Goal: Task Accomplishment & Management: Complete application form

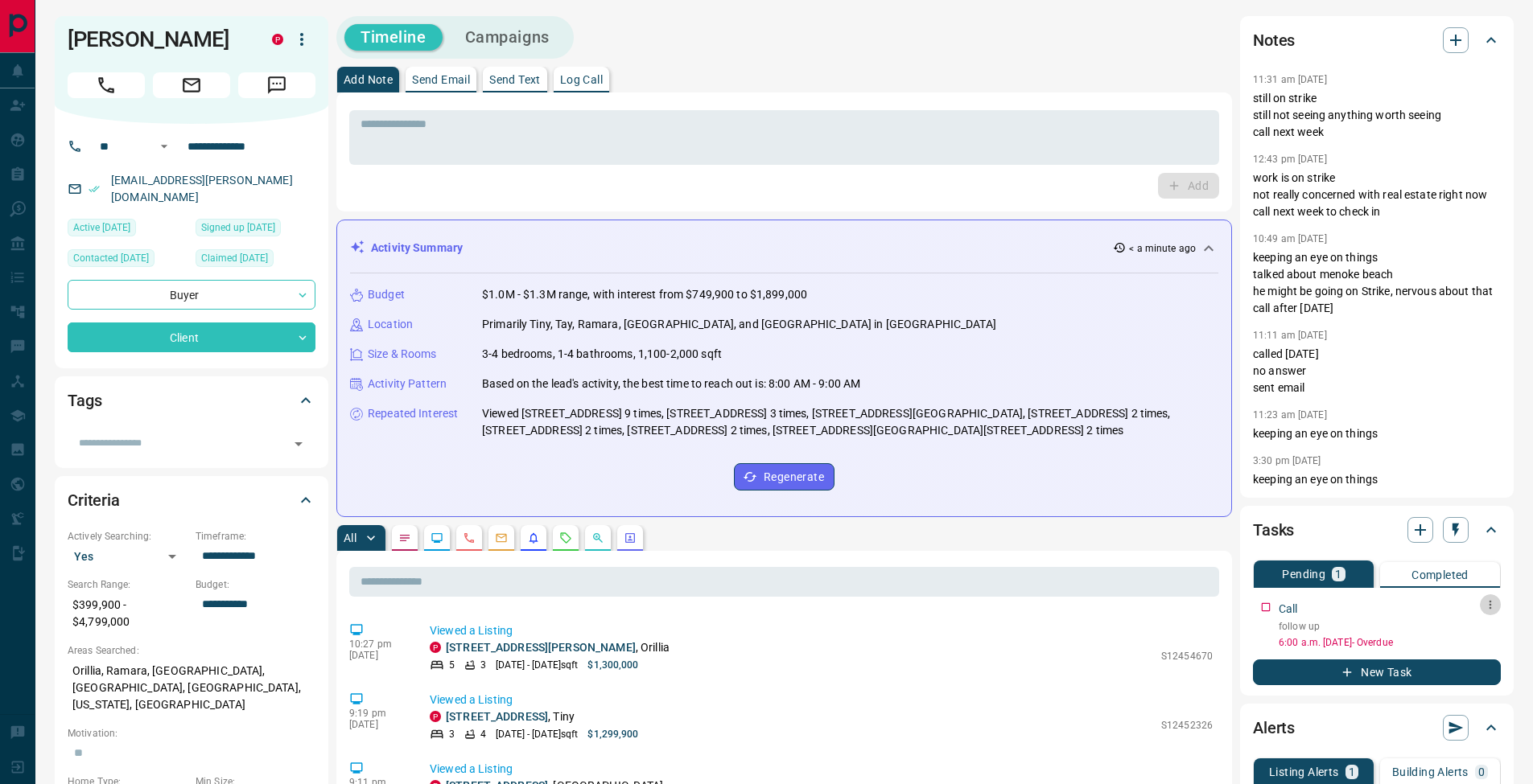
click at [1494, 606] on icon "button" at bounding box center [1490, 605] width 13 height 13
click at [1490, 627] on li "Edit" at bounding box center [1465, 636] width 71 height 24
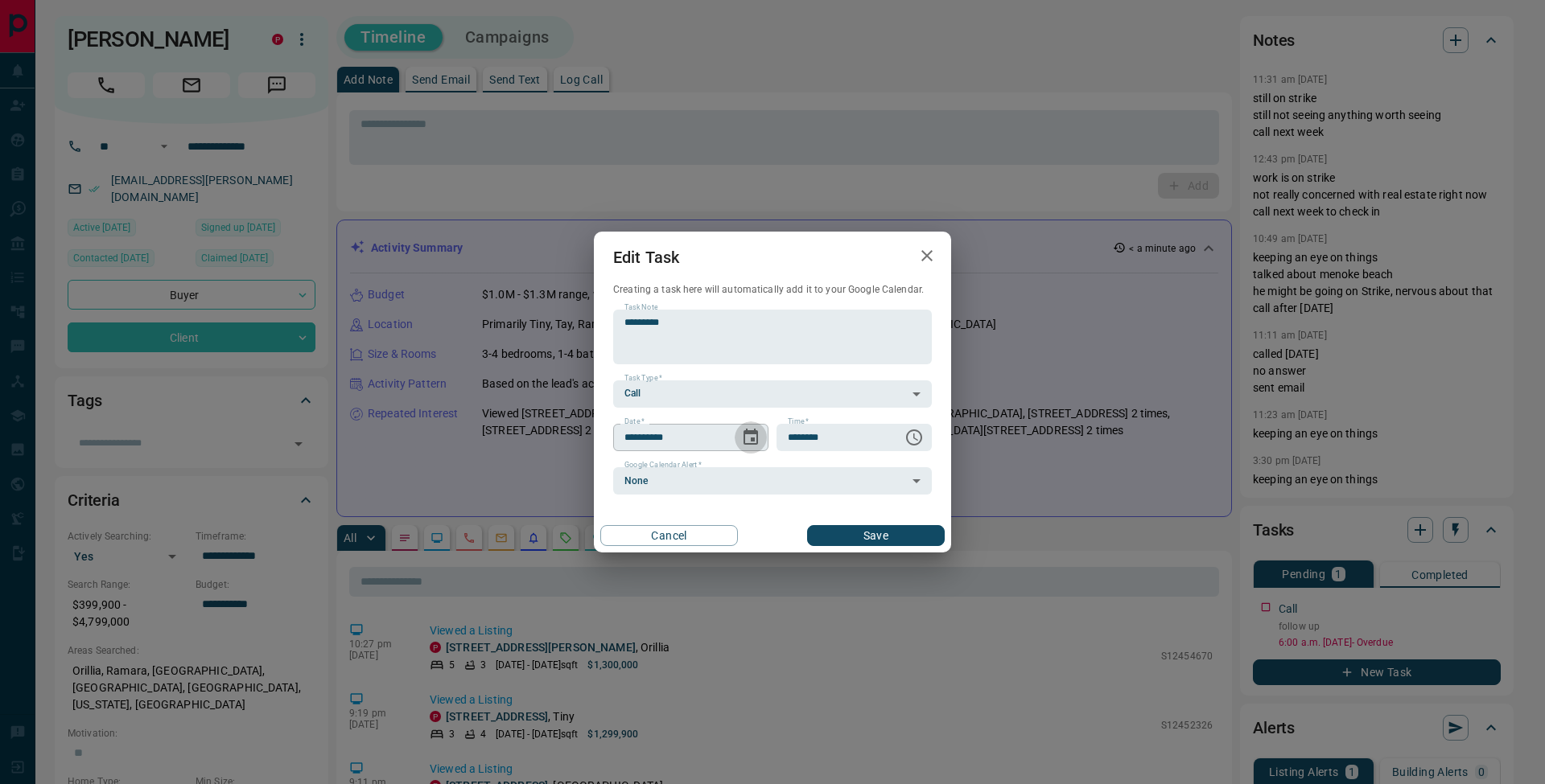
click at [747, 429] on icon "Choose date, selected date is Oct 15, 2025" at bounding box center [751, 437] width 15 height 16
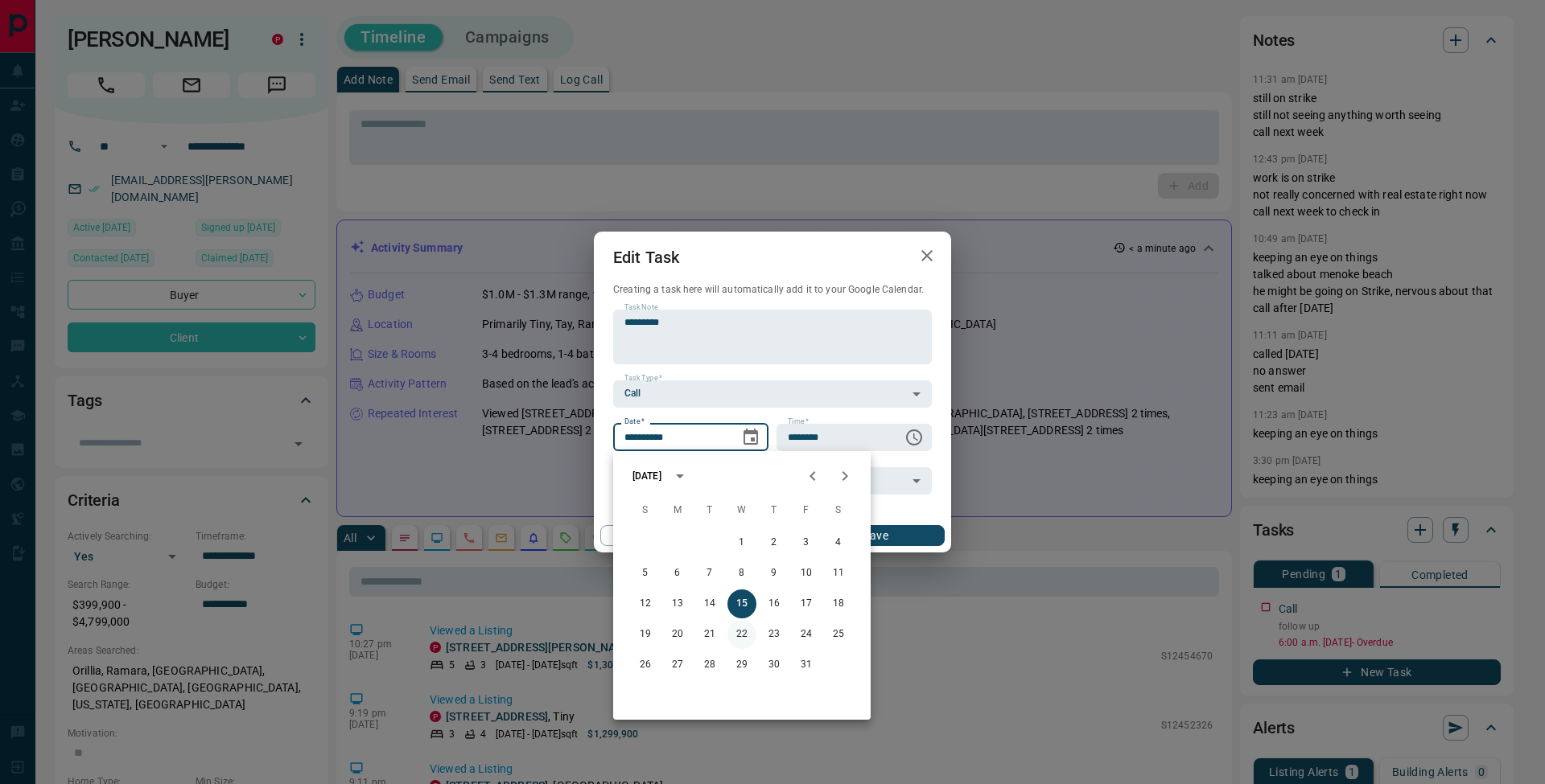
click at [744, 636] on button "22" at bounding box center [741, 634] width 29 height 29
type input "**********"
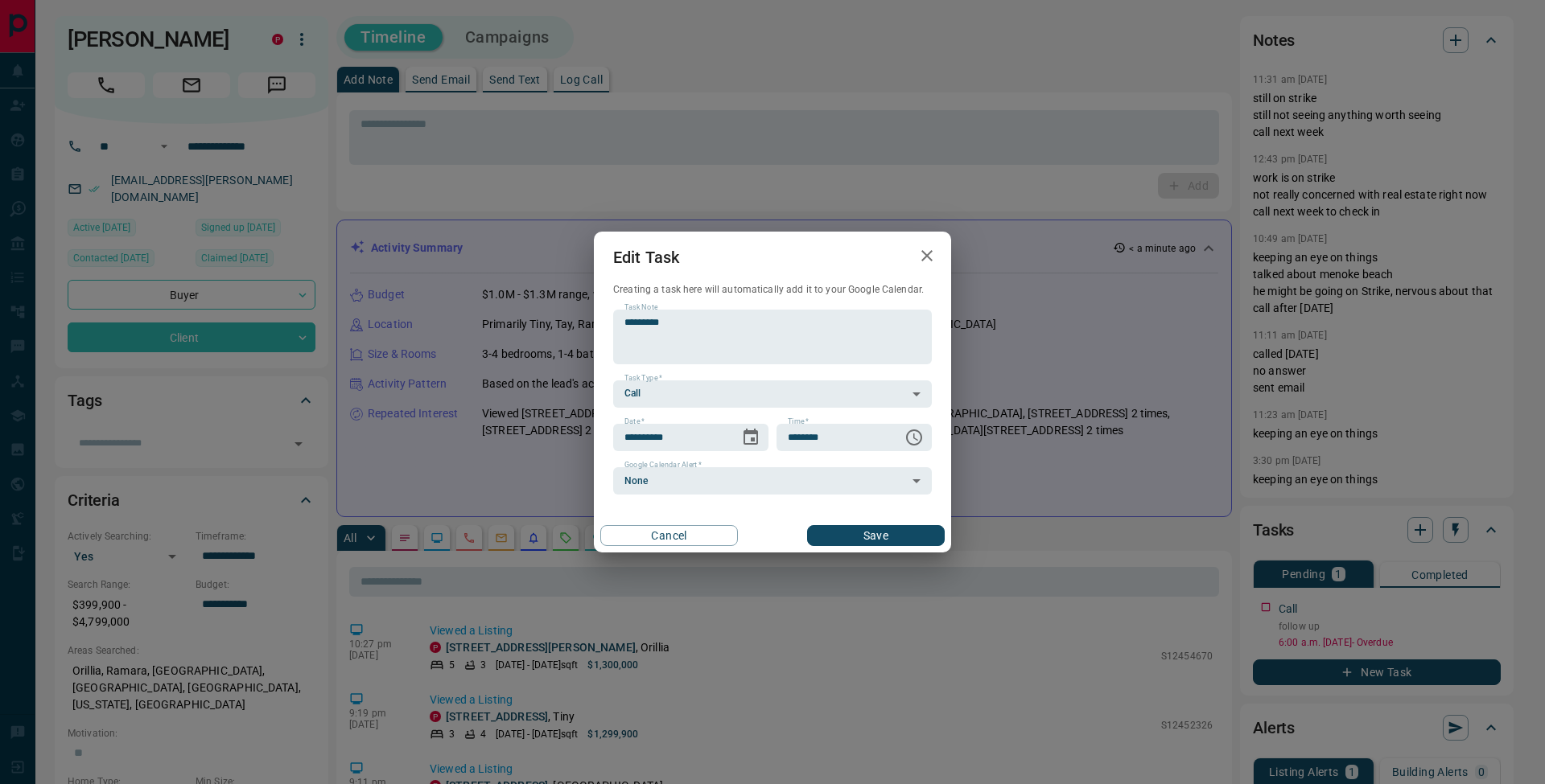
click at [881, 540] on button "Save" at bounding box center [875, 536] width 137 height 21
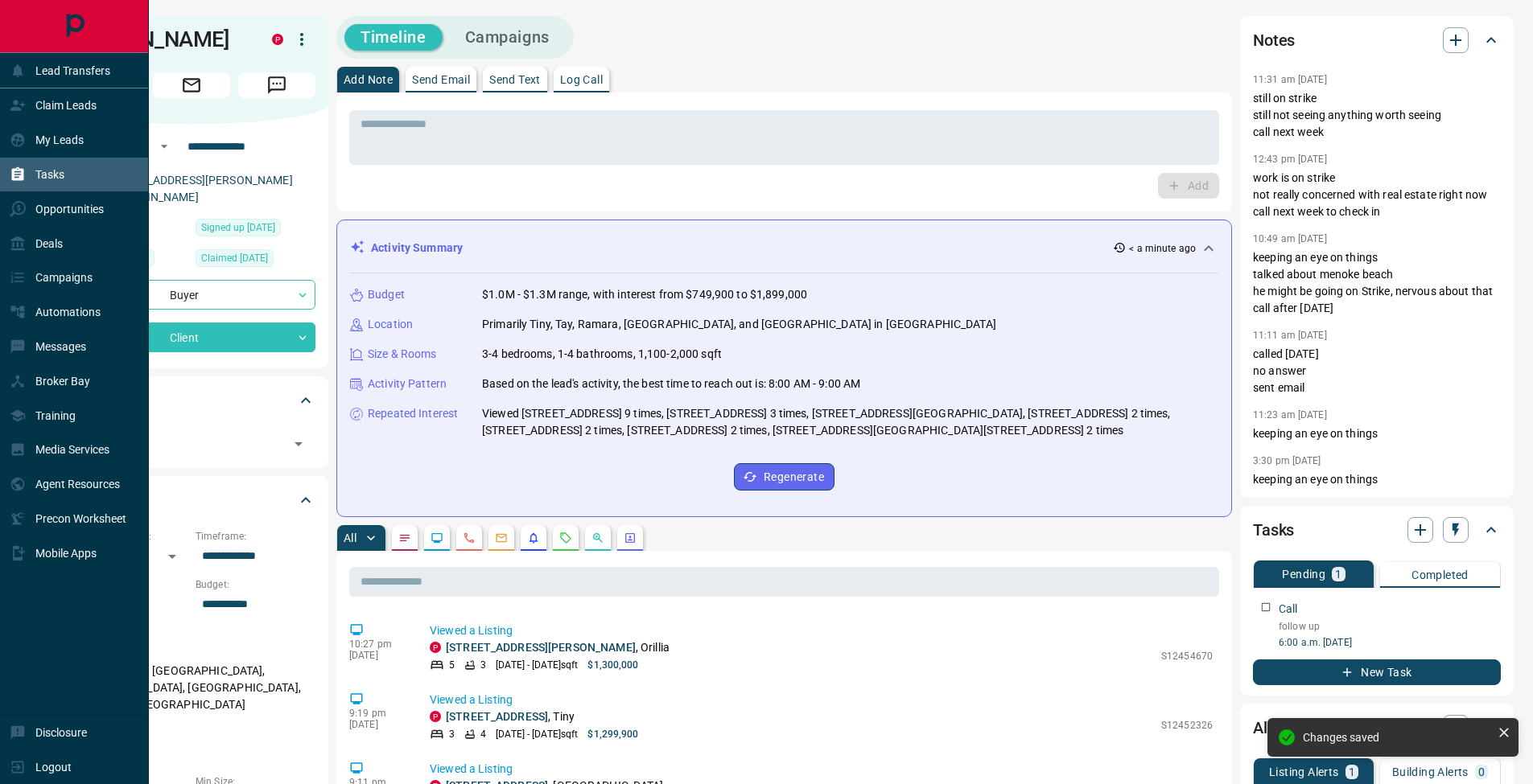
click at [19, 174] on icon at bounding box center [18, 174] width 12 height 14
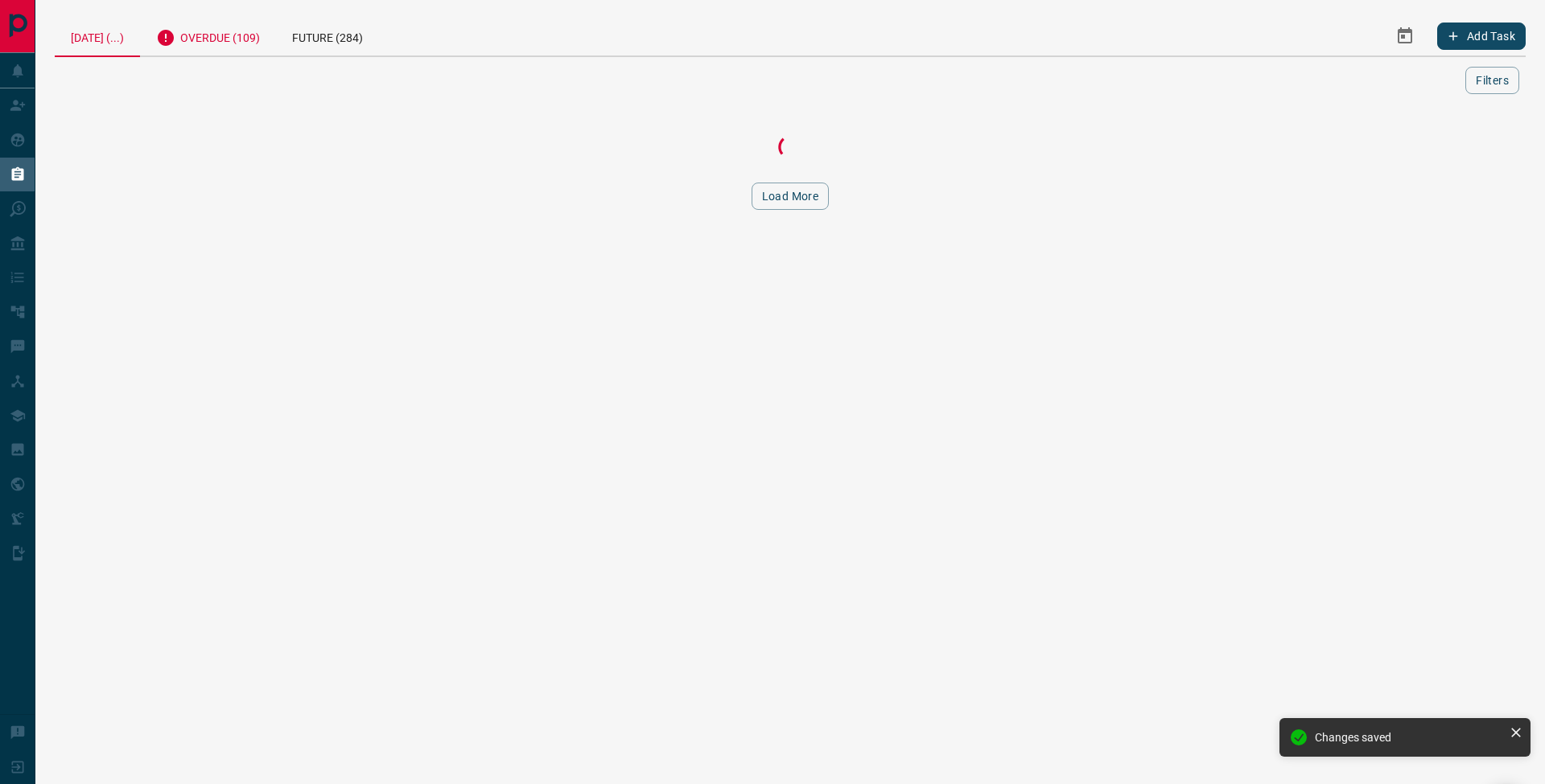
drag, startPoint x: 228, startPoint y: 38, endPoint x: 256, endPoint y: 55, distance: 32.8
click at [228, 38] on div "Overdue (109)" at bounding box center [207, 35] width 136 height 39
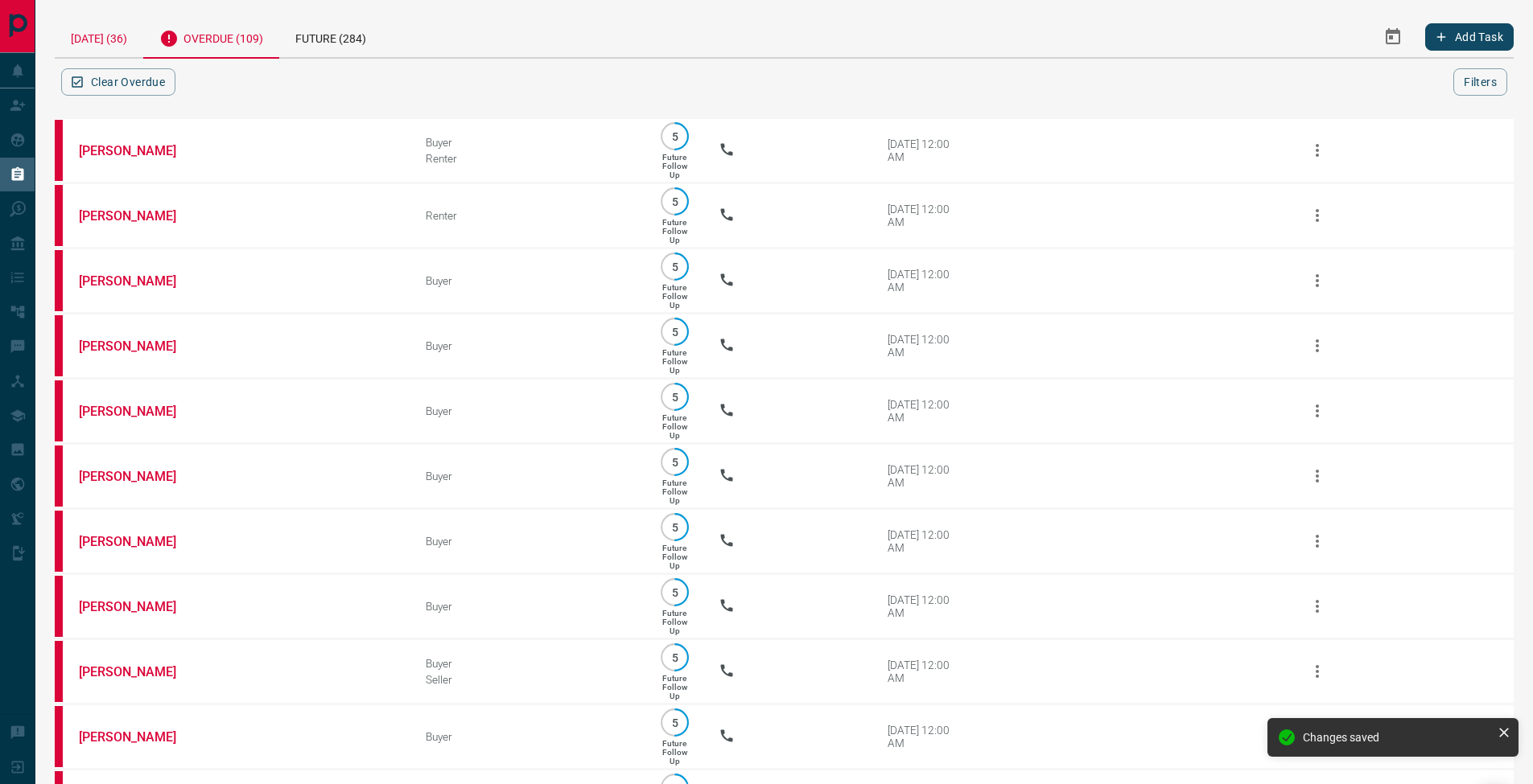
drag, startPoint x: 109, startPoint y: 42, endPoint x: 116, endPoint y: 46, distance: 8.1
click at [109, 42] on div "[DATE] (36)" at bounding box center [99, 36] width 88 height 41
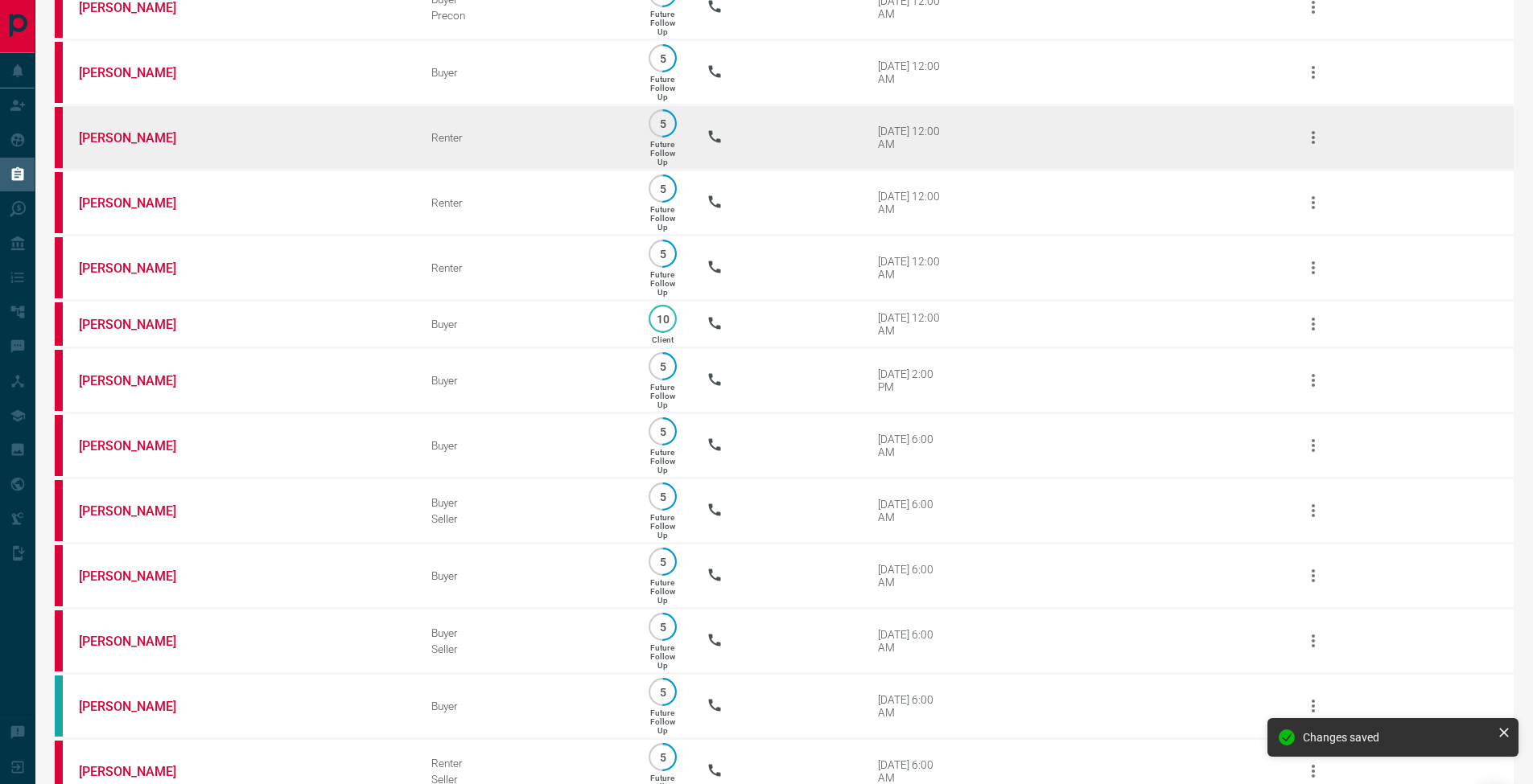
scroll to position [290, 0]
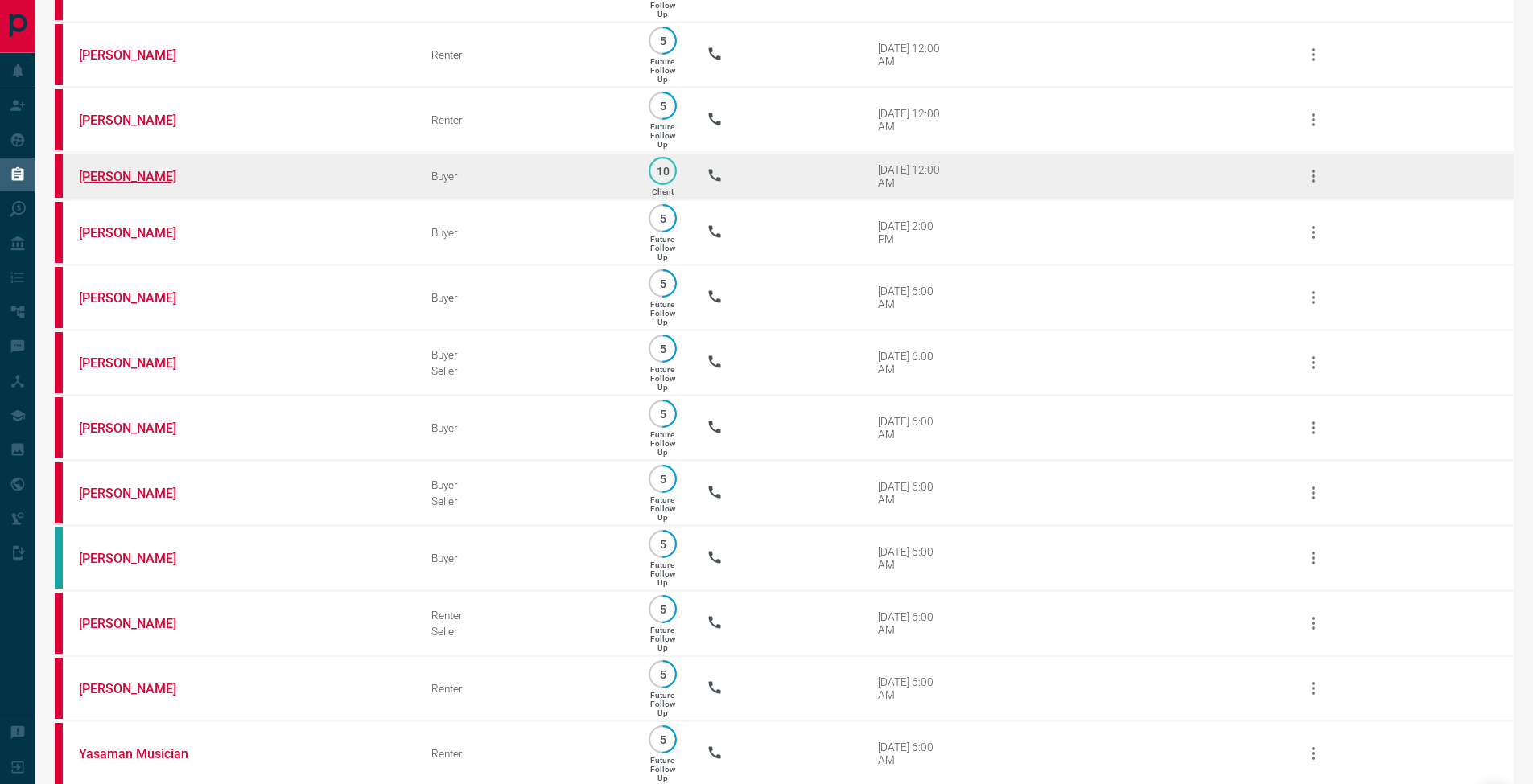
click at [136, 185] on link "[PERSON_NAME]" at bounding box center [139, 176] width 121 height 15
